Goal: Task Accomplishment & Management: Complete application form

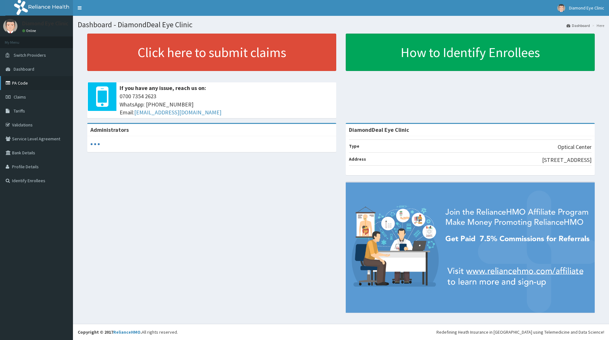
click at [28, 84] on link "PA Code" at bounding box center [36, 83] width 73 height 14
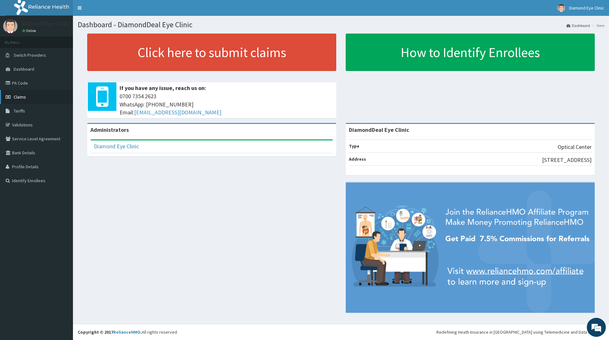
click at [20, 97] on span "Claims" at bounding box center [20, 97] width 12 height 6
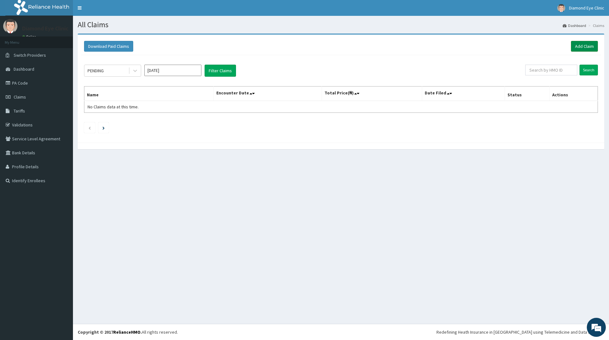
click at [580, 45] on link "Add Claim" at bounding box center [584, 46] width 27 height 11
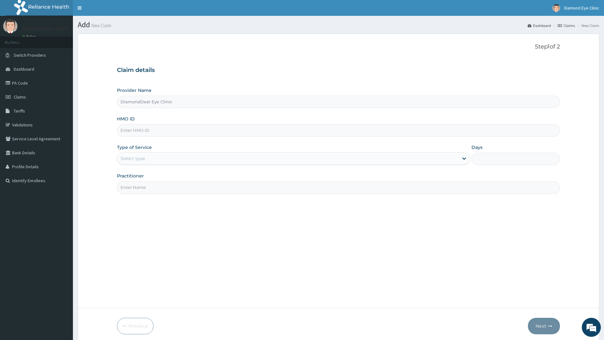
type input "DiamondDeal Eye Clinic"
click at [124, 130] on input "HMO ID" at bounding box center [338, 130] width 443 height 12
type input "JLM/10085/A"
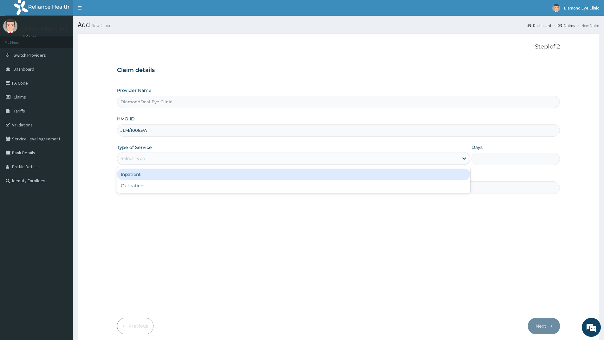
click at [467, 159] on icon at bounding box center [464, 158] width 6 height 6
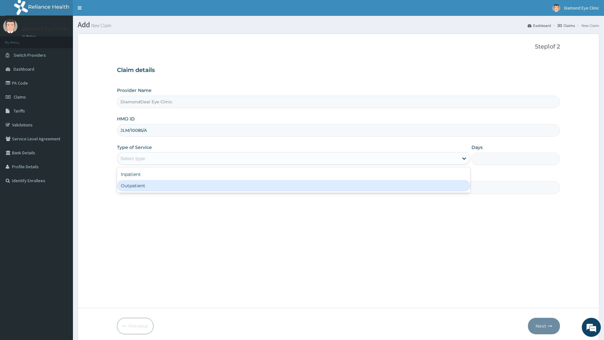
click at [142, 187] on div "Outpatient" at bounding box center [293, 185] width 353 height 11
type input "1"
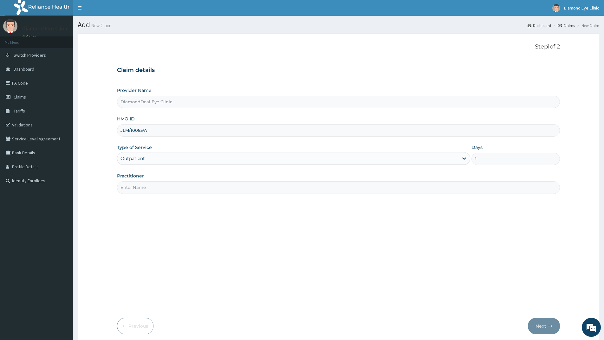
click at [123, 188] on input "Practitioner" at bounding box center [338, 187] width 443 height 12
type input "d"
type input "Dr lovelyn"
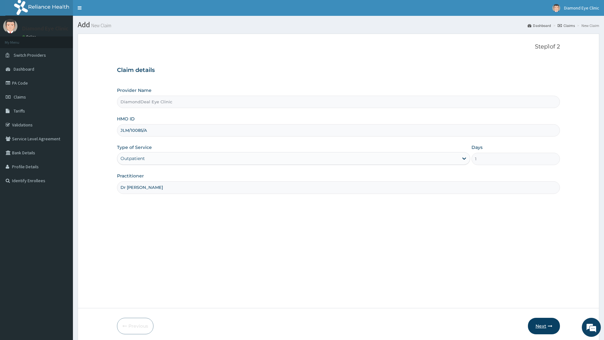
click at [543, 326] on button "Next" at bounding box center [544, 326] width 32 height 16
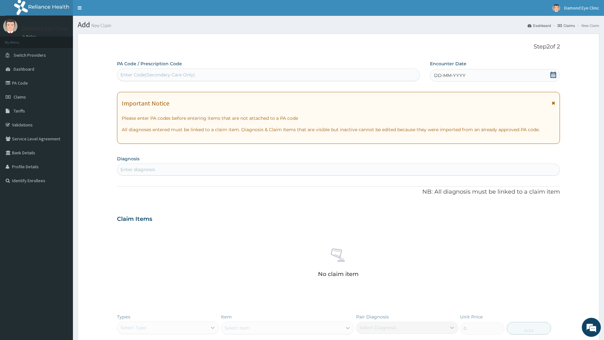
click at [553, 73] on icon at bounding box center [554, 75] width 6 height 6
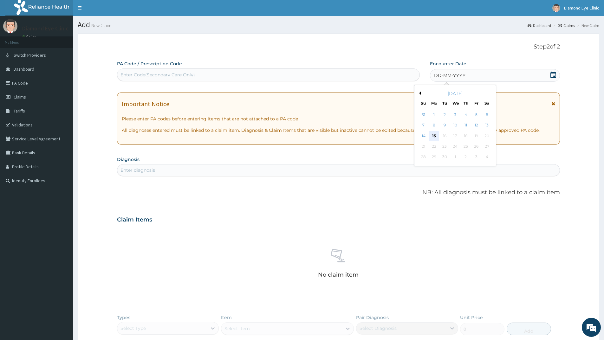
click at [436, 135] on div "15" at bounding box center [435, 136] width 10 height 10
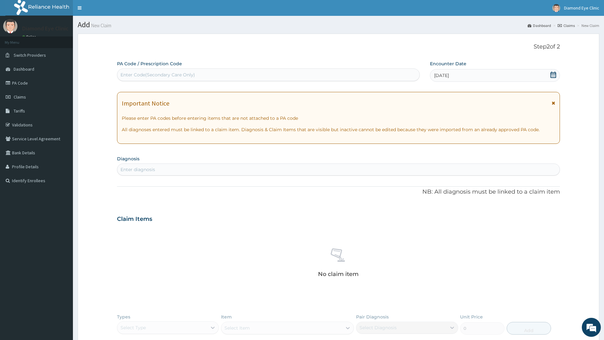
click at [125, 170] on div "Enter diagnosis" at bounding box center [138, 170] width 35 height 6
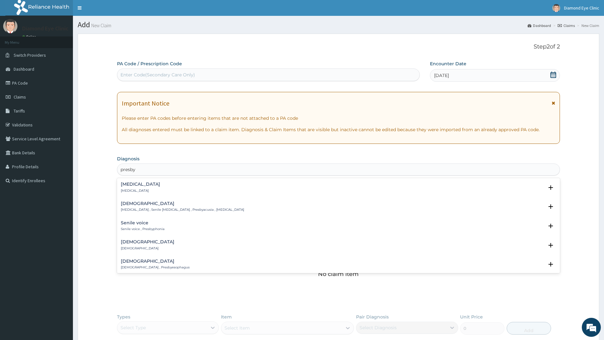
type input "presbyo"
click at [134, 183] on h4 "Presbyopia" at bounding box center [140, 184] width 39 height 5
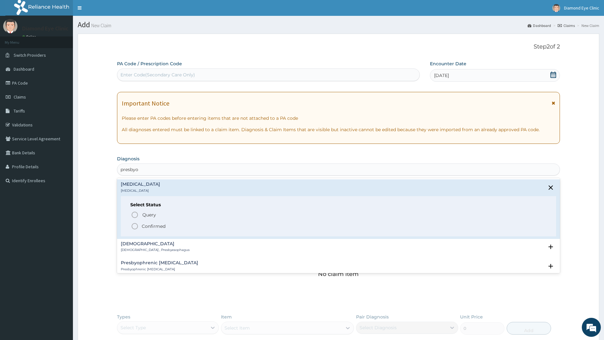
click at [137, 227] on icon "status option filled" at bounding box center [135, 227] width 8 height 8
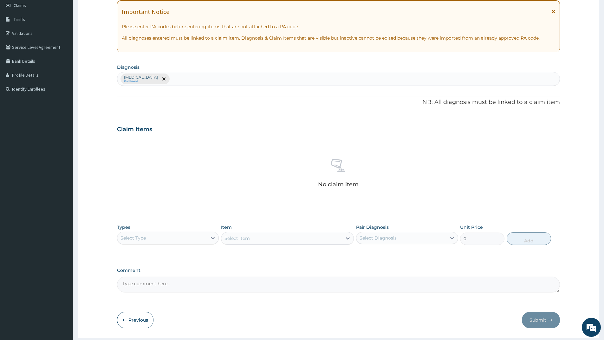
scroll to position [95, 0]
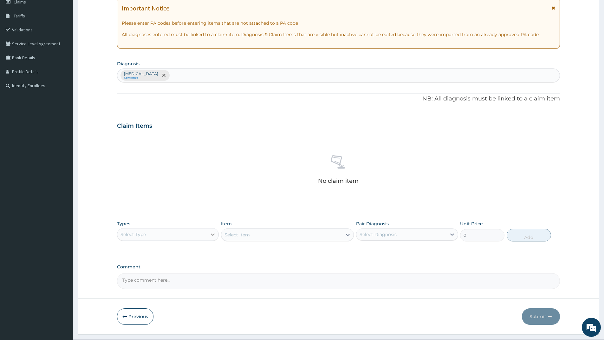
click at [213, 234] on icon at bounding box center [213, 235] width 6 height 6
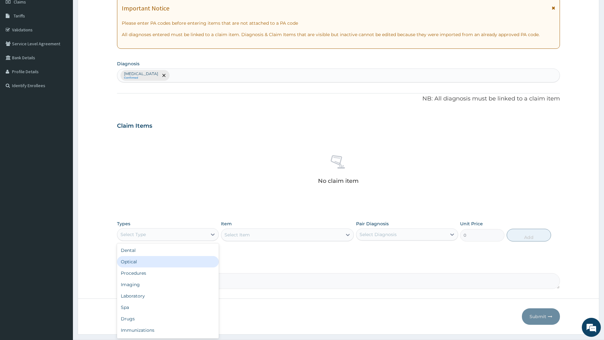
click at [131, 262] on div "Optical" at bounding box center [168, 261] width 102 height 11
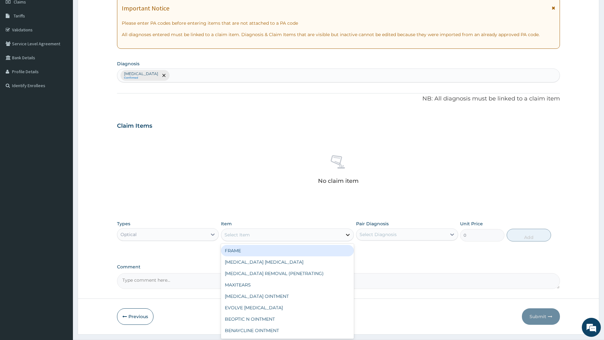
click at [349, 235] on icon at bounding box center [348, 235] width 4 height 2
type input "reg"
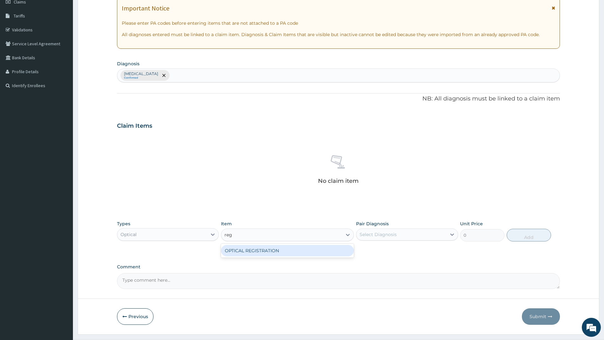
click at [238, 251] on div "OPTICAL REGISTRATION" at bounding box center [287, 250] width 133 height 11
type input "1075"
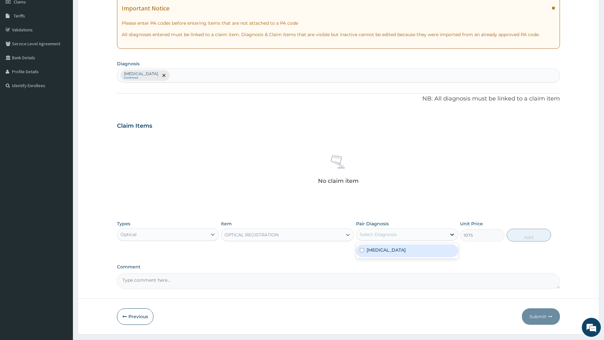
click at [454, 235] on icon at bounding box center [452, 235] width 6 height 6
click at [421, 250] on div "Presbyopia" at bounding box center [407, 251] width 102 height 13
checkbox input "true"
click at [528, 235] on button "Add" at bounding box center [529, 235] width 44 height 13
type input "0"
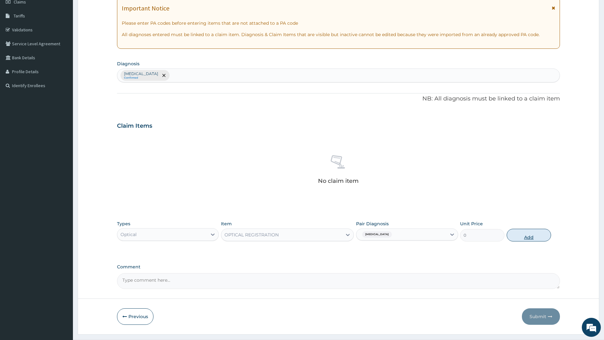
scroll to position [81, 0]
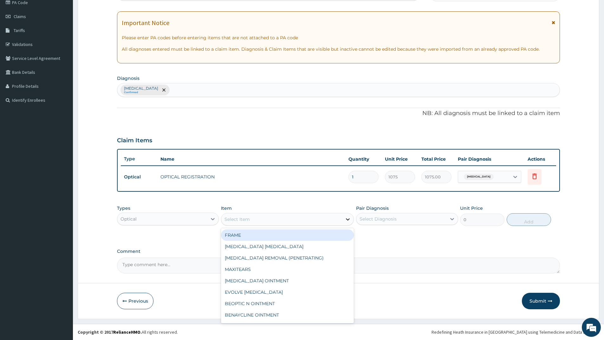
click at [350, 219] on icon at bounding box center [348, 220] width 4 height 2
type input "visu"
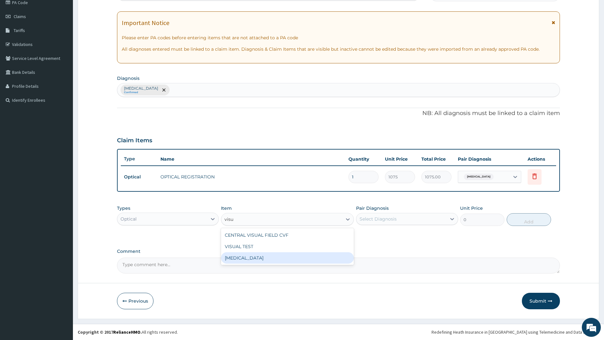
click at [251, 257] on div "VISUAL ACUITY" at bounding box center [287, 258] width 133 height 11
type input "2150"
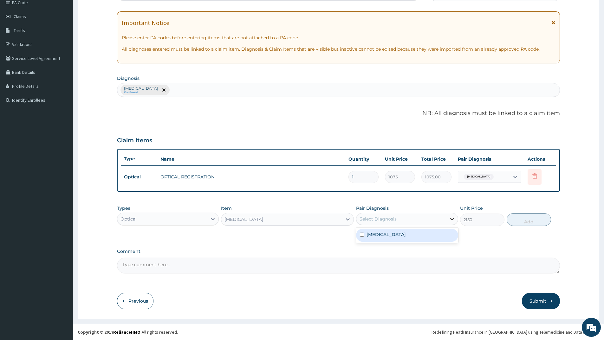
click at [452, 219] on icon at bounding box center [452, 219] width 6 height 6
click at [433, 234] on div "[MEDICAL_DATA]" at bounding box center [407, 235] width 102 height 13
checkbox input "true"
click at [527, 221] on button "Add" at bounding box center [529, 220] width 44 height 13
type input "0"
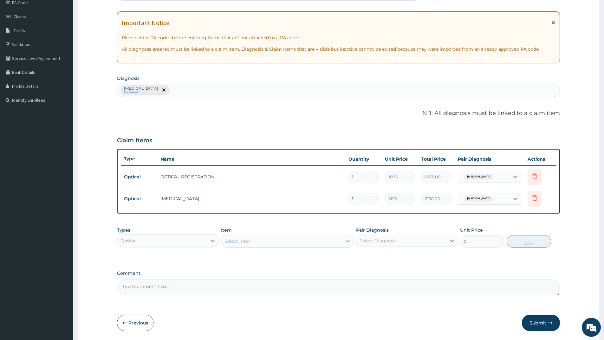
click at [348, 241] on icon at bounding box center [348, 241] width 6 height 6
click at [231, 240] on div "Select Item" at bounding box center [237, 241] width 25 height 6
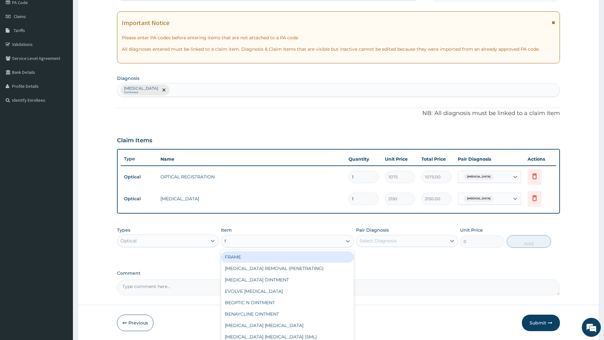
type input "fu"
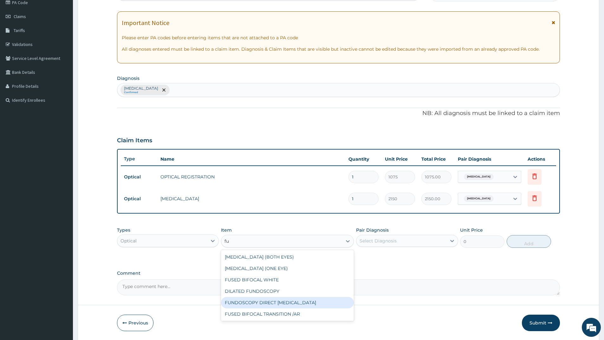
click at [286, 303] on div "FUNDOSCOPY DIRECT [MEDICAL_DATA]" at bounding box center [287, 302] width 133 height 11
type input "3225"
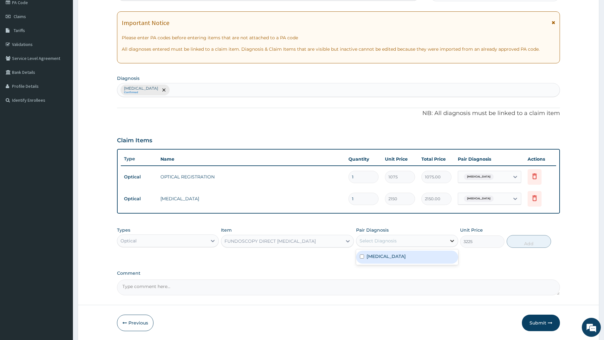
click at [453, 240] on icon at bounding box center [452, 241] width 6 height 6
click at [419, 256] on div "[MEDICAL_DATA]" at bounding box center [407, 257] width 102 height 13
checkbox input "true"
click at [534, 240] on button "Add" at bounding box center [529, 241] width 44 height 13
type input "0"
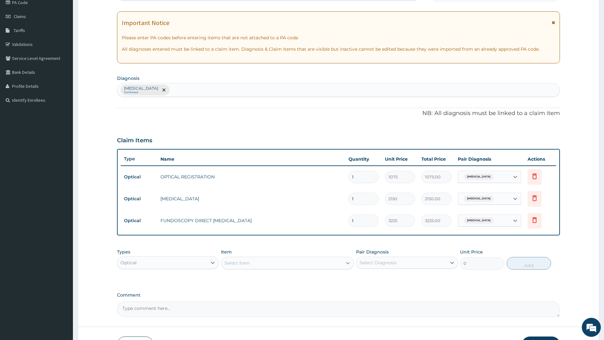
click at [348, 262] on icon at bounding box center [348, 263] width 6 height 6
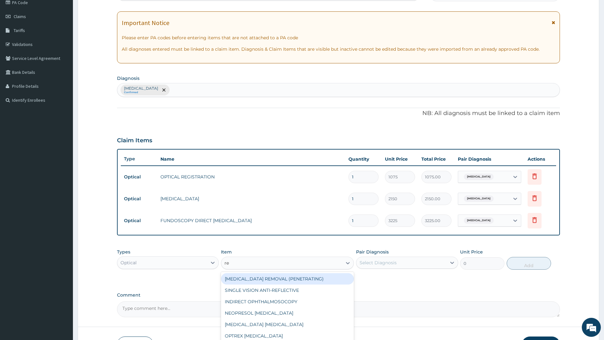
type input "ref"
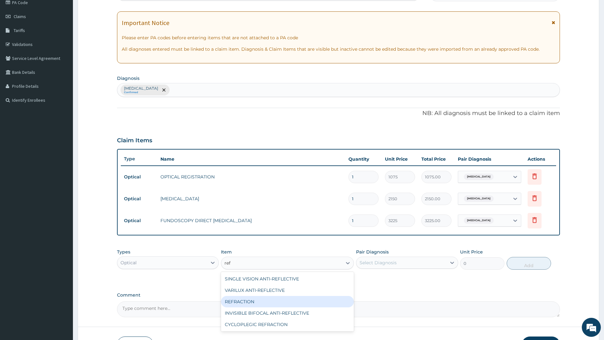
click at [247, 300] on div "REFRACTION" at bounding box center [287, 301] width 133 height 11
type input "1290"
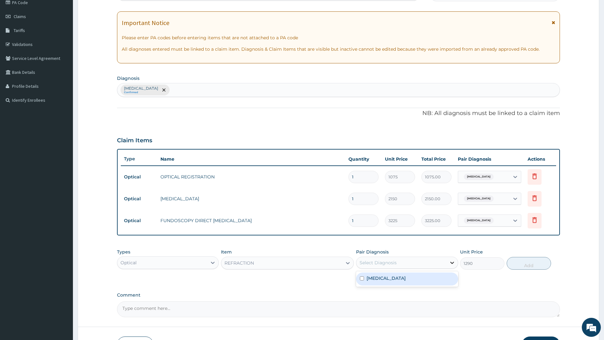
click at [451, 263] on icon at bounding box center [453, 263] width 4 height 2
click at [419, 282] on div "[MEDICAL_DATA]" at bounding box center [407, 279] width 102 height 13
checkbox input "true"
click at [535, 262] on button "Add" at bounding box center [529, 263] width 44 height 13
type input "0"
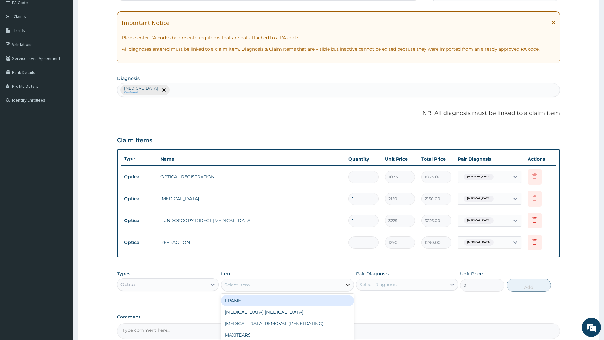
click at [346, 284] on icon at bounding box center [348, 285] width 6 height 6
type input "c"
type input "opt"
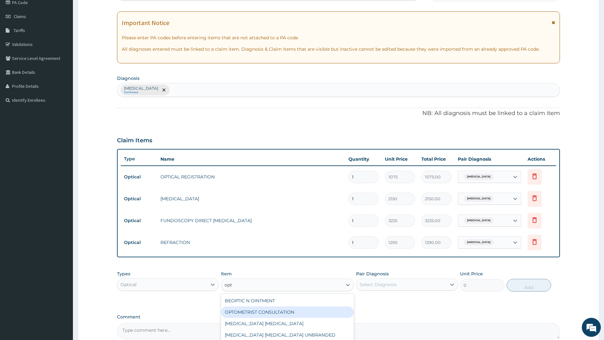
click at [308, 313] on div "OPTOMETRIST CONSULTATION" at bounding box center [287, 312] width 133 height 11
type input "5375"
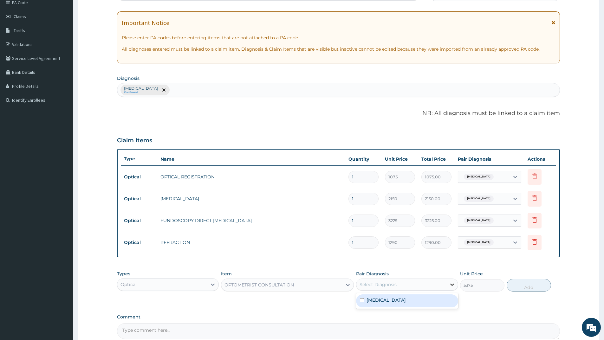
click at [454, 285] on icon at bounding box center [453, 285] width 4 height 2
click at [422, 304] on div "[MEDICAL_DATA]" at bounding box center [407, 301] width 102 height 13
checkbox input "true"
click at [531, 286] on button "Add" at bounding box center [529, 285] width 44 height 13
type input "0"
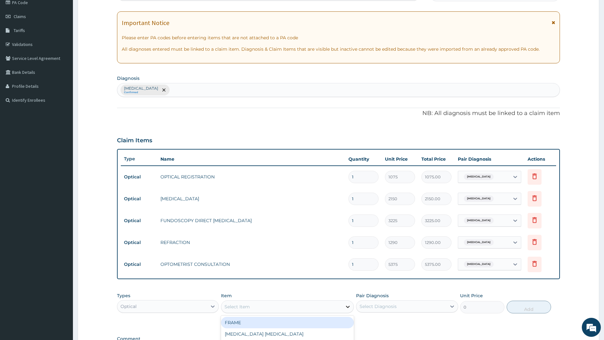
click at [348, 305] on icon at bounding box center [348, 307] width 6 height 6
type input "ton"
click at [275, 319] on div "TONOMETRY" at bounding box center [287, 322] width 133 height 11
type input "1612.5"
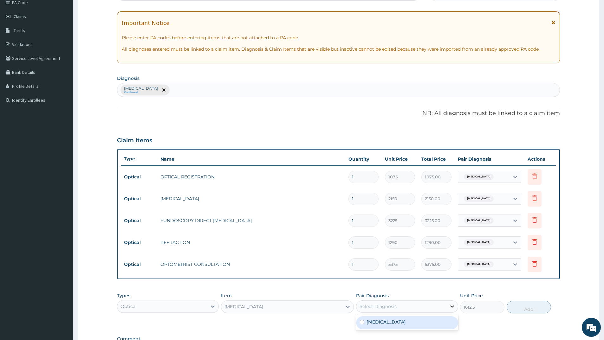
click at [453, 308] on icon at bounding box center [452, 307] width 6 height 6
click at [433, 323] on div "[MEDICAL_DATA]" at bounding box center [407, 323] width 102 height 13
checkbox input "true"
click at [529, 310] on button "Add" at bounding box center [529, 307] width 44 height 13
type input "0"
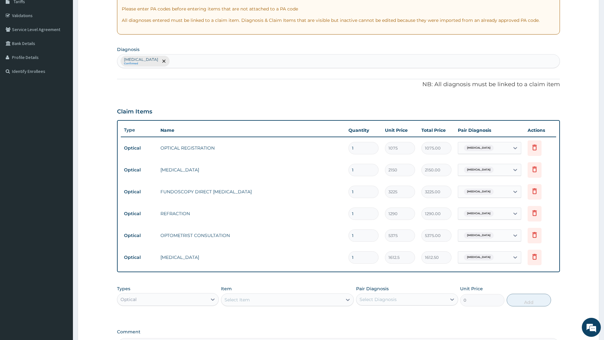
scroll to position [112, 0]
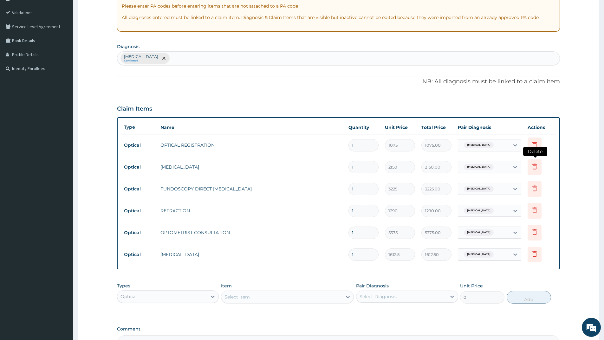
click at [536, 168] on icon at bounding box center [535, 167] width 8 height 8
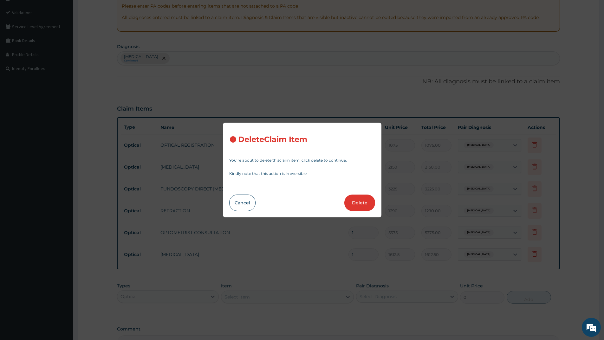
click at [360, 204] on button "Delete" at bounding box center [360, 203] width 31 height 16
type input "3225"
type input "3225.00"
type input "1290"
type input "1290.00"
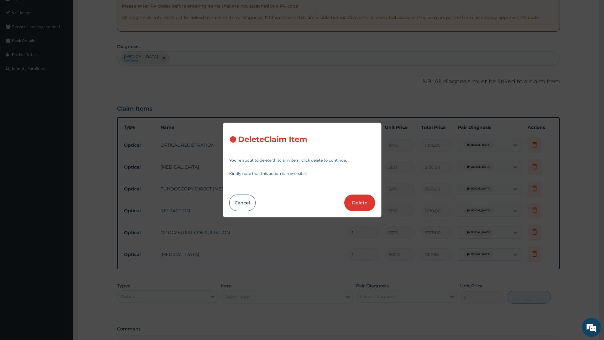
type input "5375"
type input "5375.00"
type input "1612.5"
type input "1612.50"
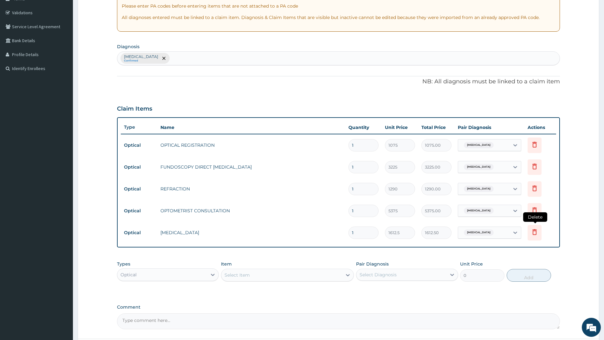
click at [533, 233] on icon at bounding box center [535, 232] width 4 height 6
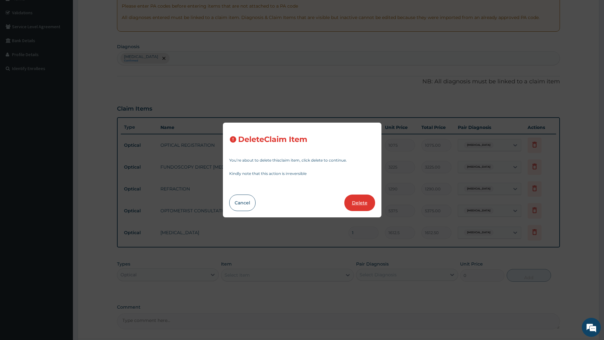
click at [362, 202] on button "Delete" at bounding box center [360, 203] width 31 height 16
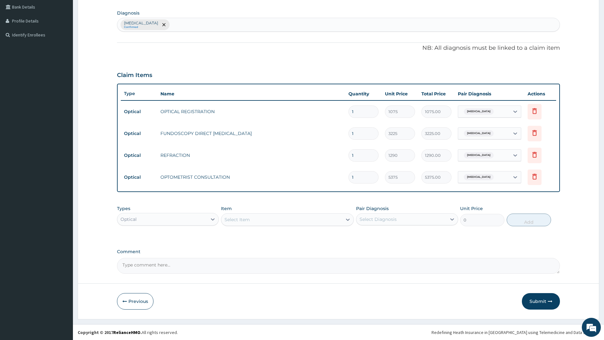
scroll to position [146, 0]
click at [546, 301] on button "Submit" at bounding box center [541, 301] width 38 height 16
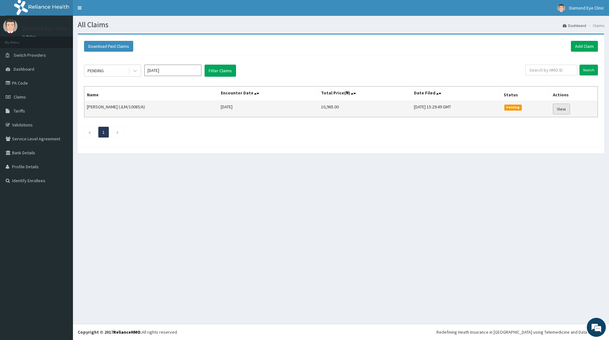
click at [563, 108] on link "View" at bounding box center [561, 109] width 17 height 11
